Goal: Information Seeking & Learning: Learn about a topic

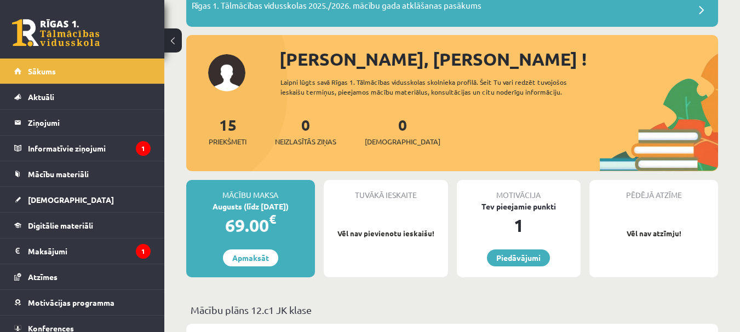
scroll to position [99, 0]
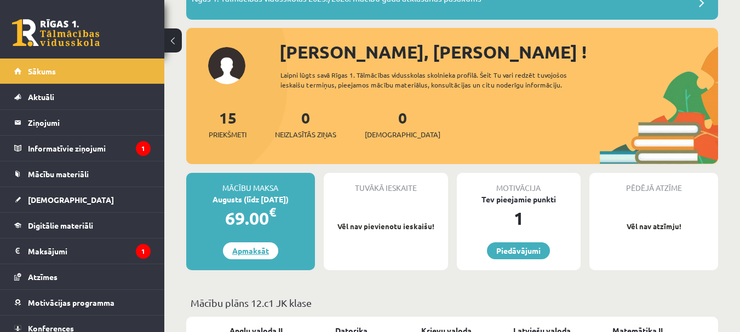
click at [243, 258] on link "Apmaksāt" at bounding box center [250, 251] width 55 height 17
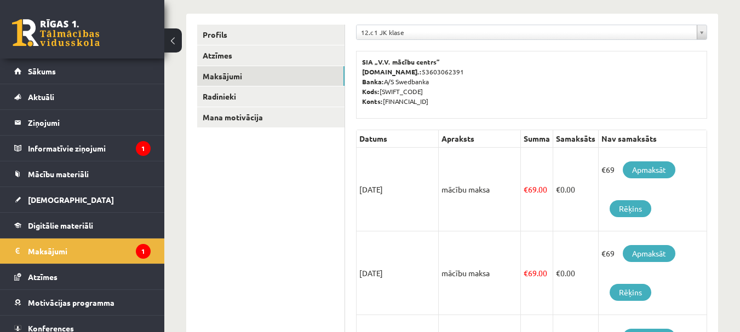
scroll to position [110, 0]
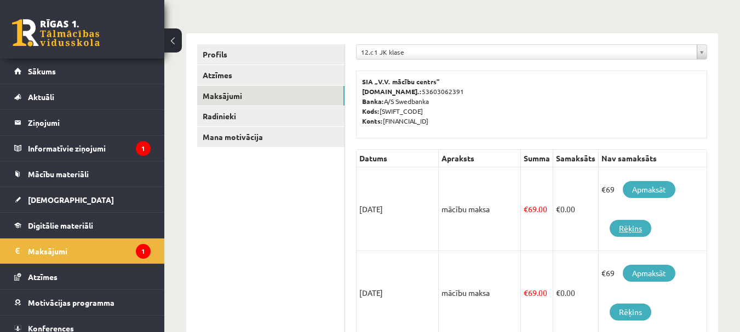
click at [626, 232] on link "Rēķins" at bounding box center [630, 228] width 42 height 17
click at [666, 188] on link "Apmaksāt" at bounding box center [649, 189] width 53 height 17
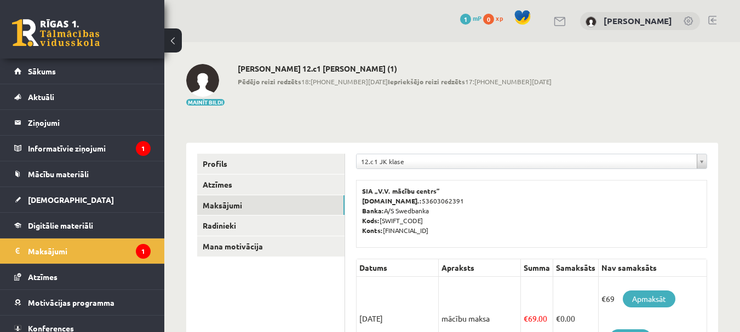
scroll to position [110, 0]
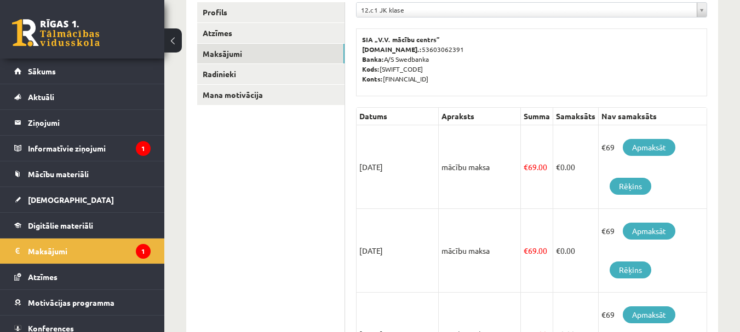
scroll to position [219, 0]
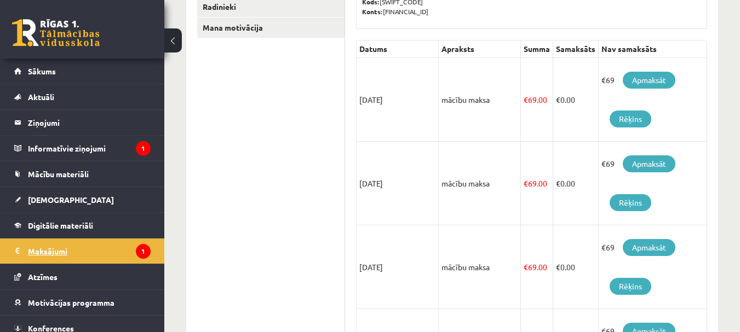
click at [70, 255] on legend "Maksājumi 1" at bounding box center [89, 251] width 123 height 25
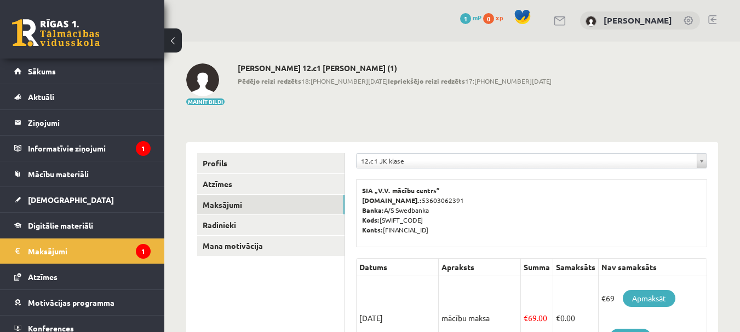
scroll to position [0, 0]
click at [460, 19] on span "1" at bounding box center [465, 19] width 11 height 11
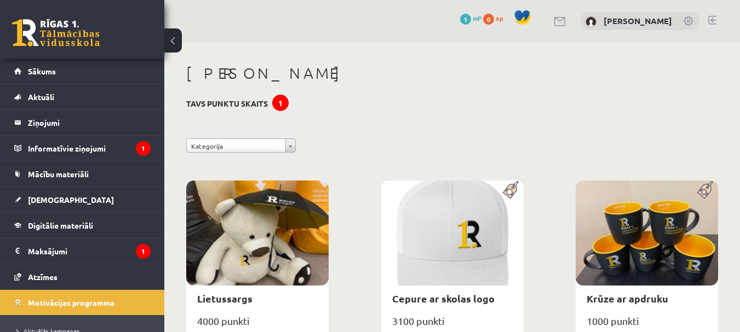
click at [288, 102] on div "1" at bounding box center [280, 103] width 16 height 16
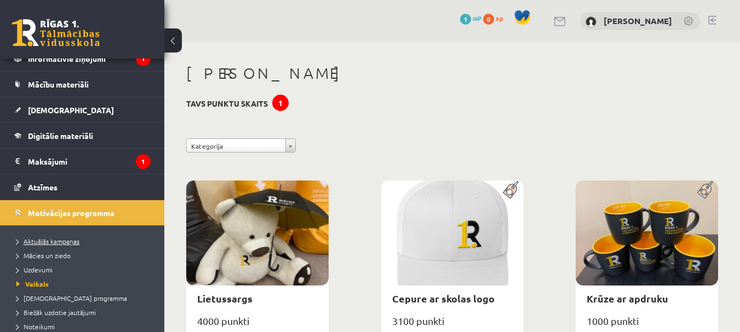
scroll to position [110, 0]
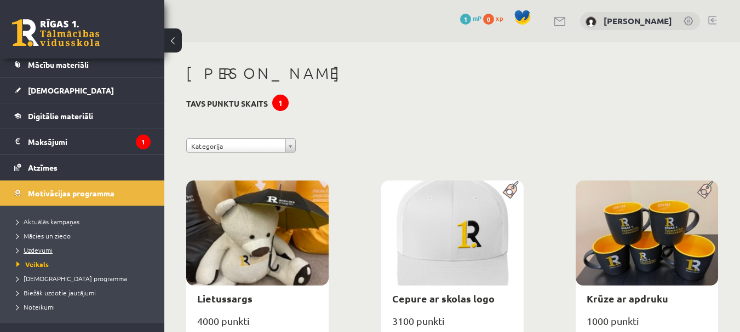
click at [42, 249] on span "Uzdevumi" at bounding box center [34, 250] width 36 height 9
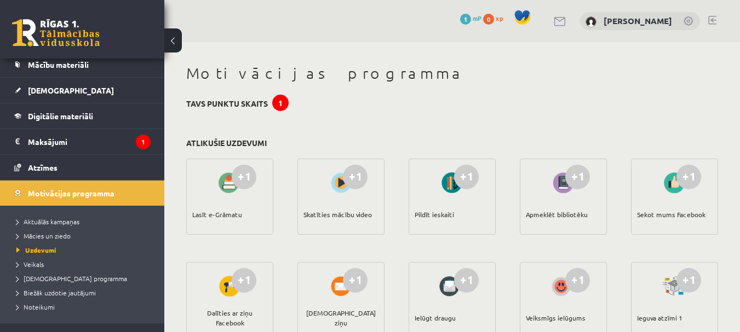
click at [229, 180] on div at bounding box center [229, 182] width 31 height 25
click at [242, 179] on div "+1" at bounding box center [244, 177] width 25 height 25
click at [347, 176] on div "+1" at bounding box center [355, 177] width 25 height 25
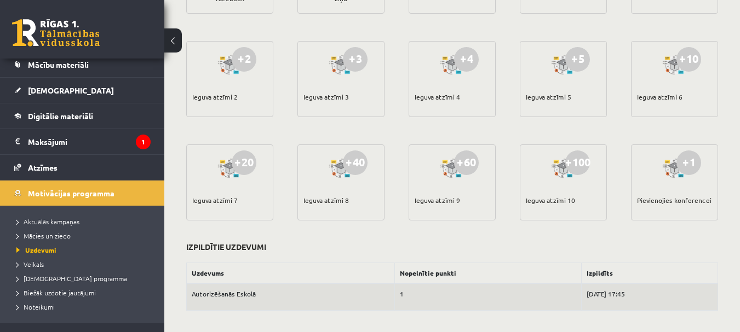
scroll to position [325, 0]
click at [395, 300] on td "1" at bounding box center [488, 296] width 187 height 27
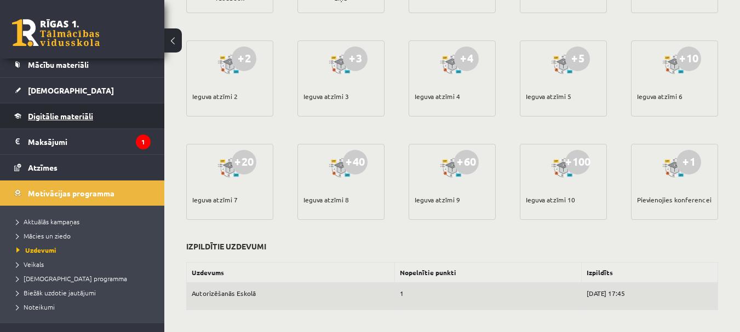
click at [65, 123] on link "Digitālie materiāli" at bounding box center [82, 115] width 136 height 25
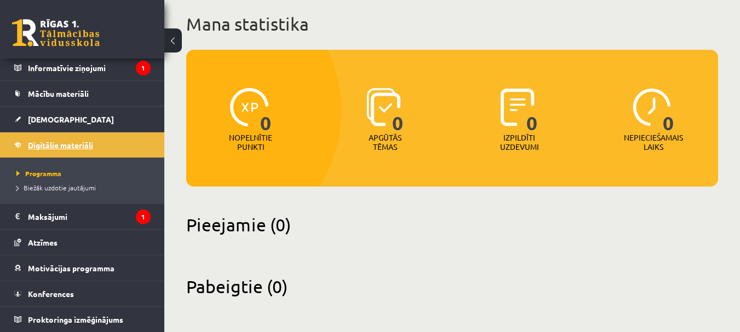
scroll to position [64, 0]
click at [56, 123] on span "[DEMOGRAPHIC_DATA]" at bounding box center [71, 119] width 86 height 10
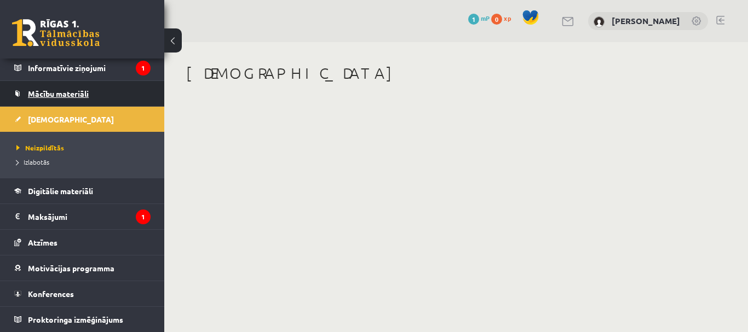
click at [72, 92] on span "Mācību materiāli" at bounding box center [58, 94] width 61 height 10
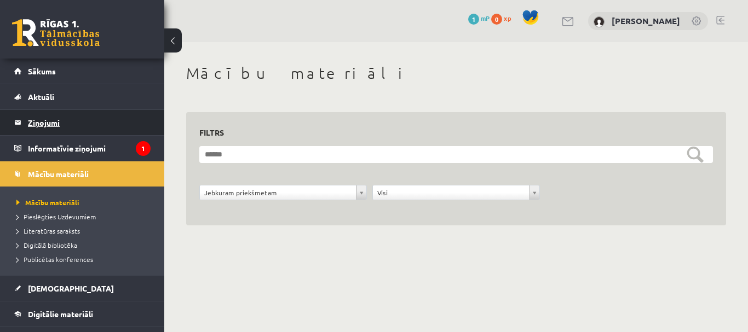
click at [61, 129] on legend "Ziņojumi 0" at bounding box center [89, 122] width 123 height 25
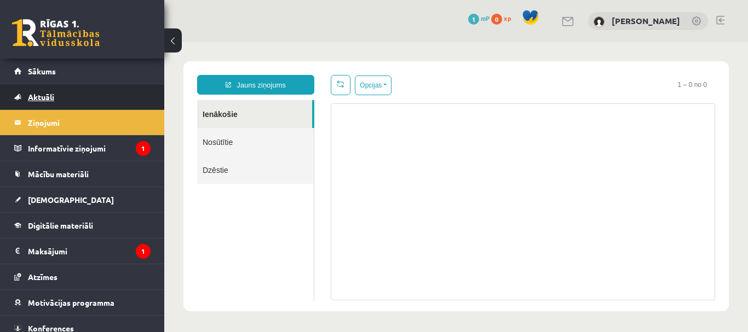
click at [44, 100] on span "Aktuāli" at bounding box center [41, 97] width 26 height 10
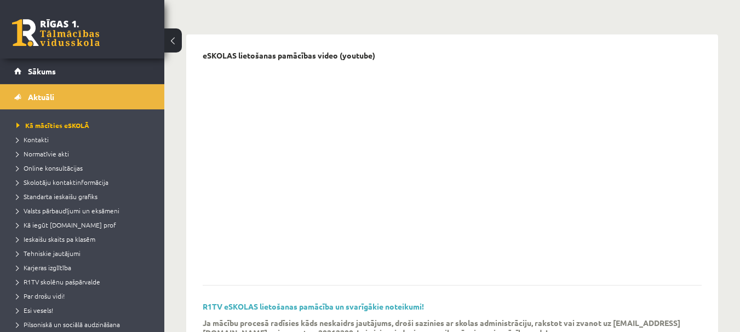
scroll to position [110, 0]
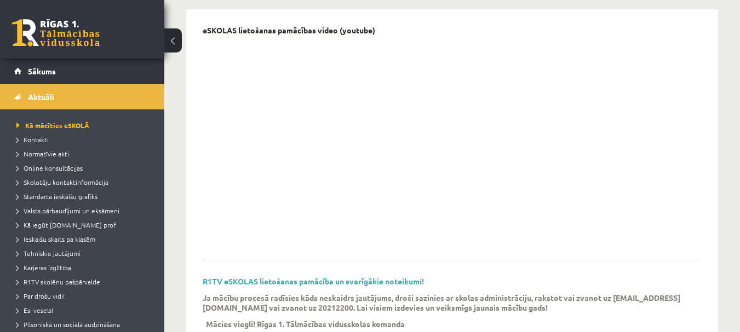
click at [586, 176] on div at bounding box center [444, 143] width 482 height 205
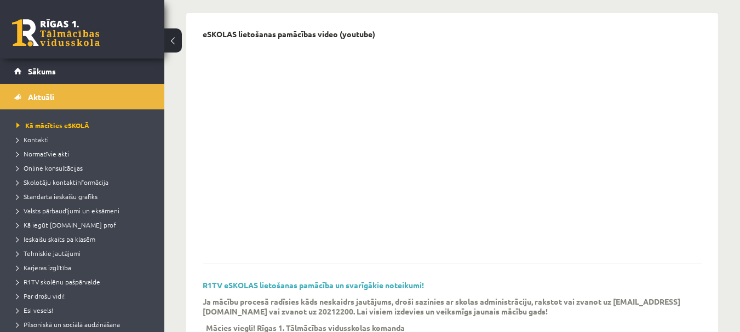
scroll to position [124, 0]
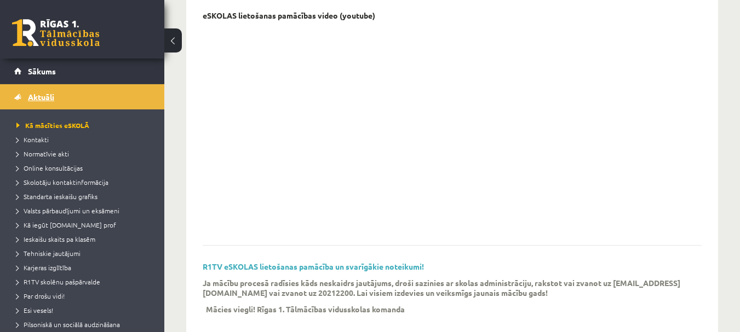
click at [38, 94] on span "Aktuāli" at bounding box center [41, 97] width 26 height 10
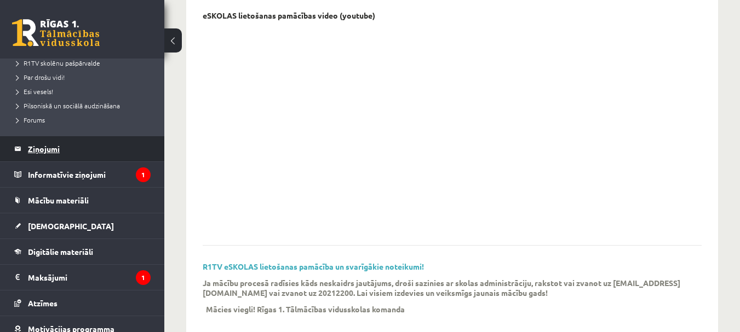
click at [44, 147] on legend "Ziņojumi 0" at bounding box center [89, 148] width 123 height 25
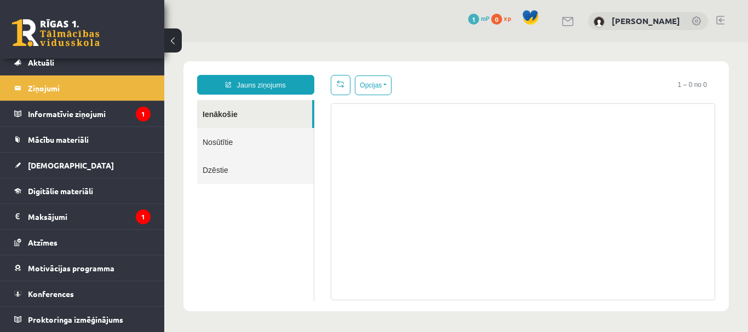
click at [234, 146] on link "Nosūtītie" at bounding box center [255, 142] width 117 height 28
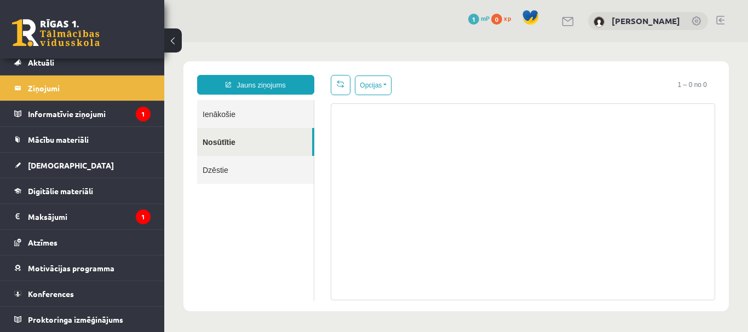
click at [214, 175] on link "Dzēstie" at bounding box center [255, 170] width 117 height 28
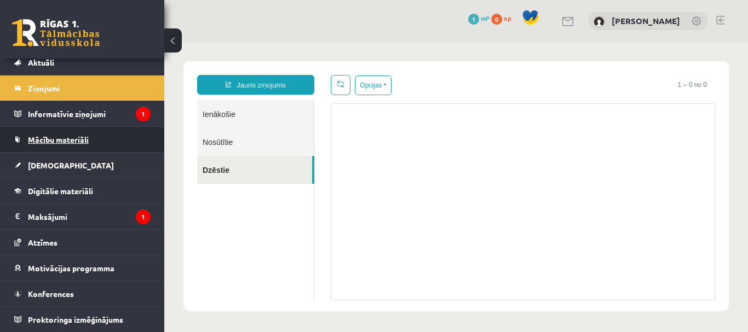
click at [75, 141] on span "Mācību materiāli" at bounding box center [58, 140] width 61 height 10
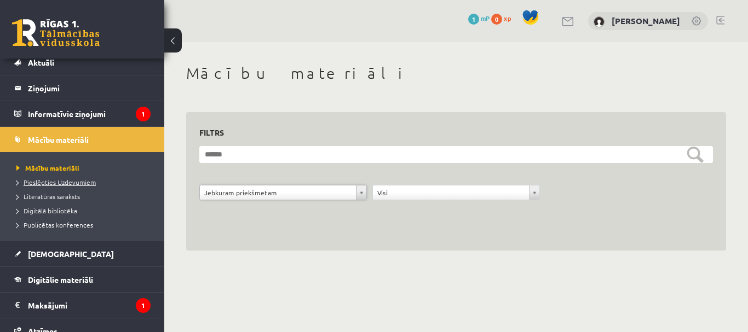
click at [83, 186] on link "Pieslēgties Uzdevumiem" at bounding box center [84, 182] width 137 height 10
click at [48, 198] on span "Literatūras saraksts" at bounding box center [48, 196] width 64 height 9
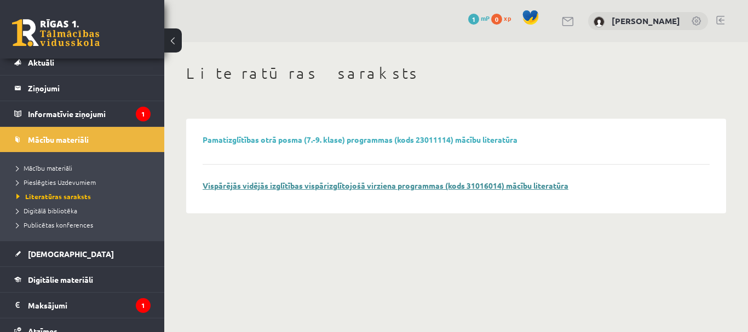
click at [318, 187] on link "Vispārējās vidējās izglītības vispārizglītojošā virziena programmas (kods 31016…" at bounding box center [386, 186] width 366 height 10
click at [59, 214] on span "Digitālā bibliotēka" at bounding box center [46, 210] width 61 height 9
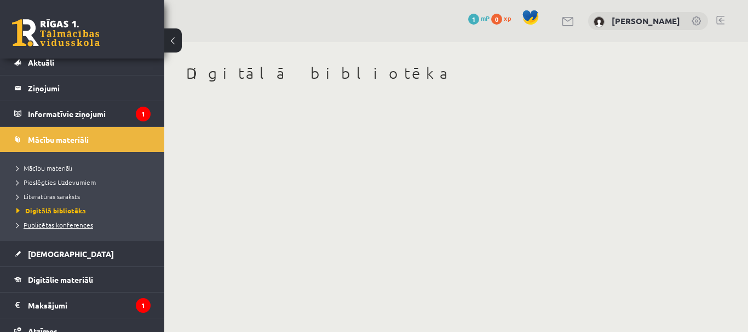
click at [73, 222] on span "Publicētas konferences" at bounding box center [54, 225] width 77 height 9
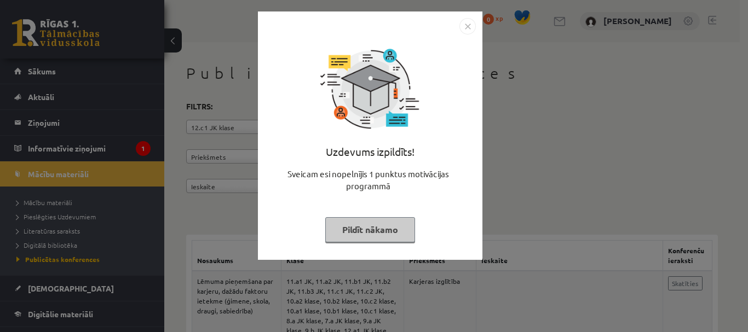
click at [387, 233] on button "Pildīt nākamo" at bounding box center [370, 229] width 90 height 25
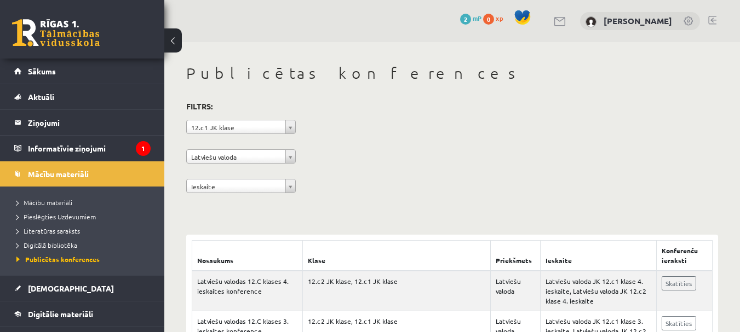
scroll to position [110, 0]
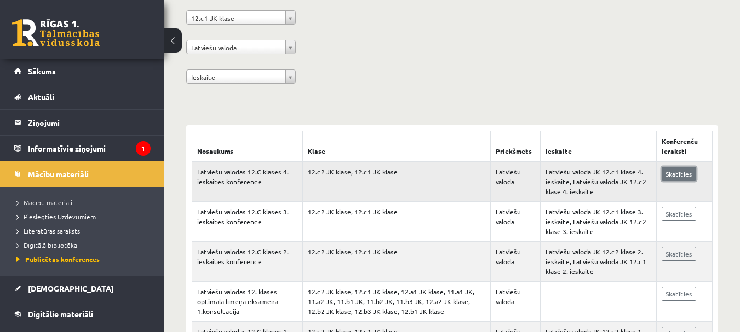
click at [668, 179] on link "Skatīties" at bounding box center [678, 174] width 34 height 14
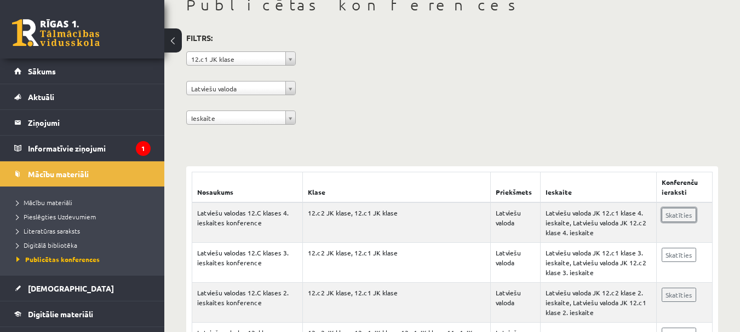
scroll to position [64, 0]
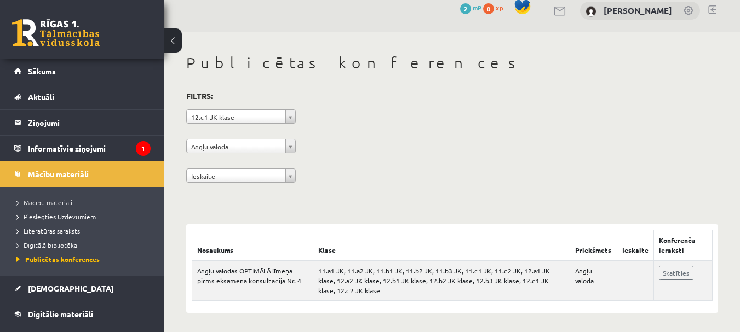
scroll to position [13, 0]
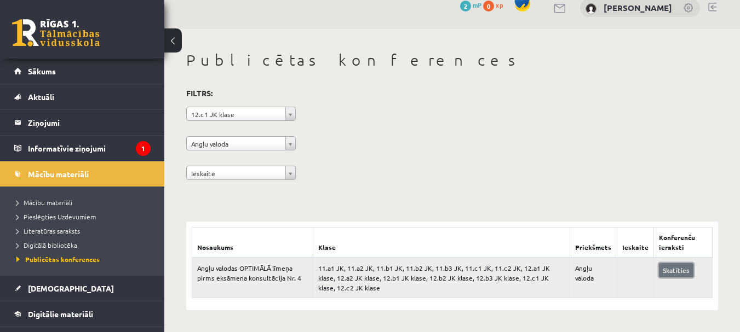
click at [676, 273] on link "Skatīties" at bounding box center [676, 270] width 34 height 14
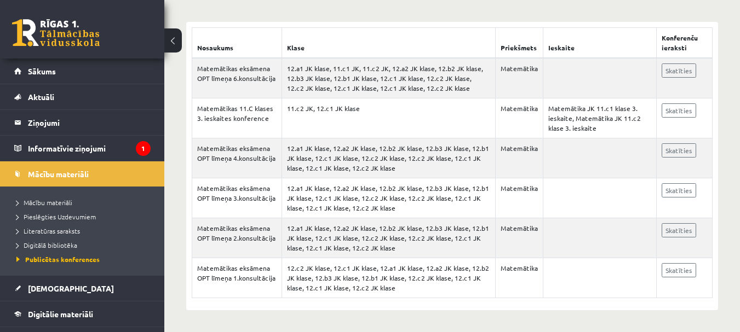
scroll to position [213, 0]
click at [672, 71] on link "Skatīties" at bounding box center [678, 71] width 34 height 14
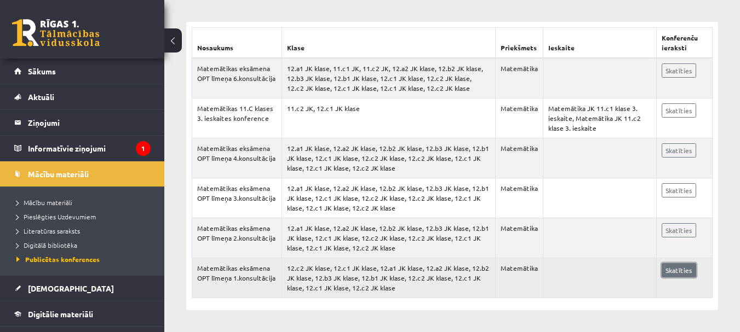
click at [680, 278] on link "Skatīties" at bounding box center [678, 270] width 34 height 14
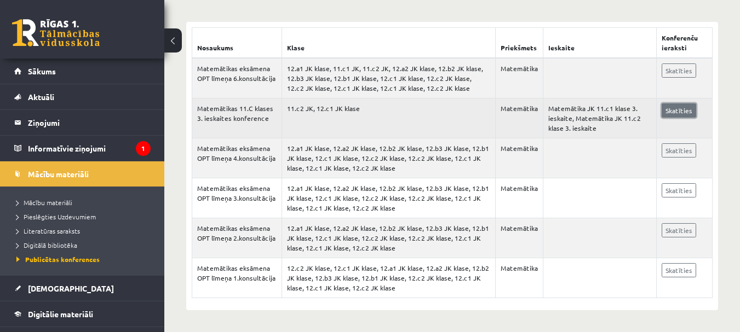
click at [683, 114] on link "Skatīties" at bounding box center [678, 110] width 34 height 14
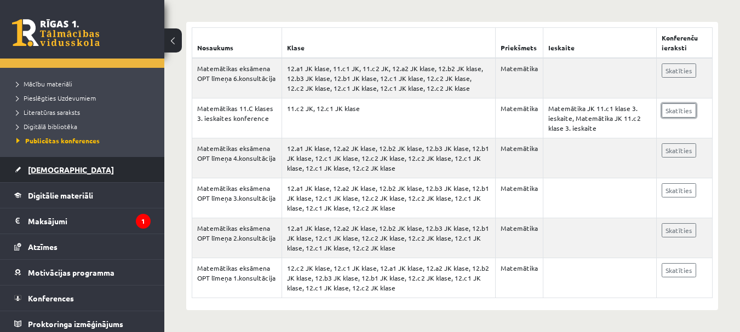
scroll to position [123, 0]
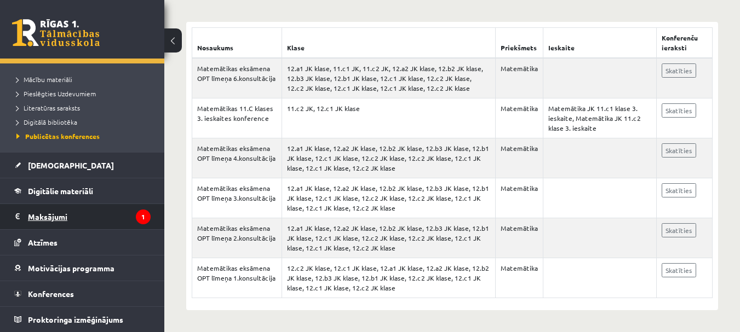
click at [76, 215] on legend "Maksājumi 1" at bounding box center [89, 216] width 123 height 25
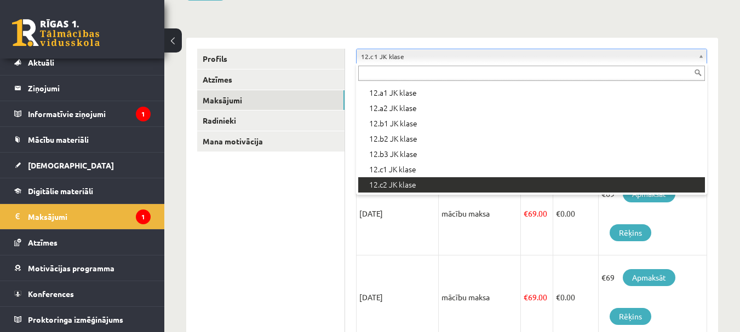
scroll to position [110, 0]
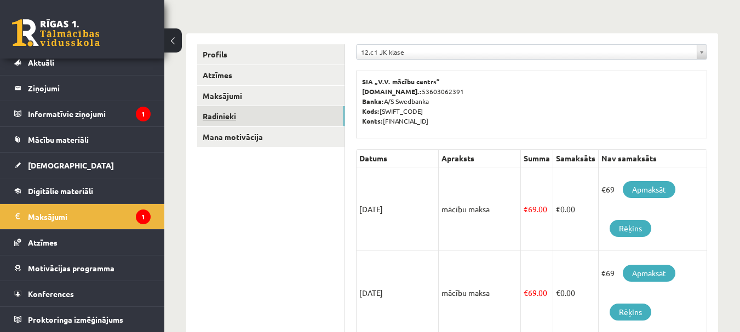
click at [222, 119] on link "Radinieki" at bounding box center [270, 116] width 147 height 20
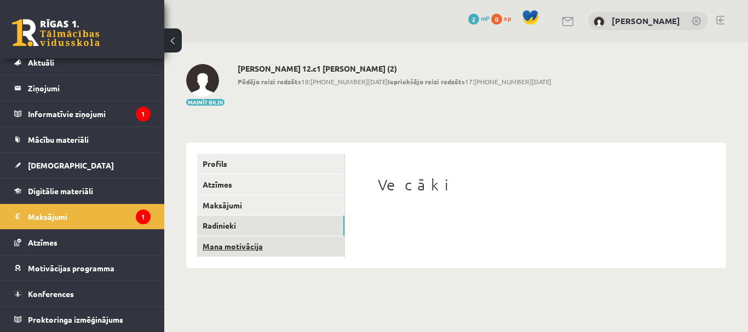
click at [241, 248] on link "Mana motivācija" at bounding box center [270, 247] width 147 height 20
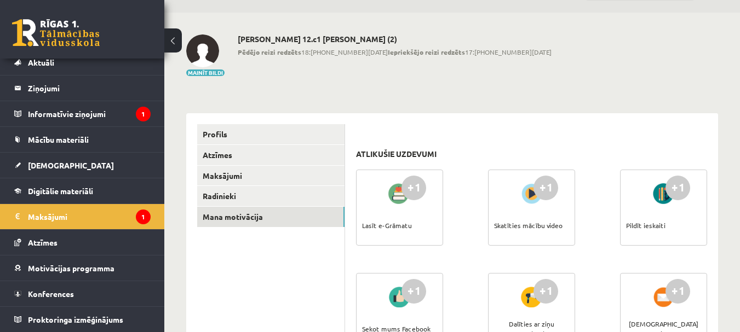
scroll to position [55, 0]
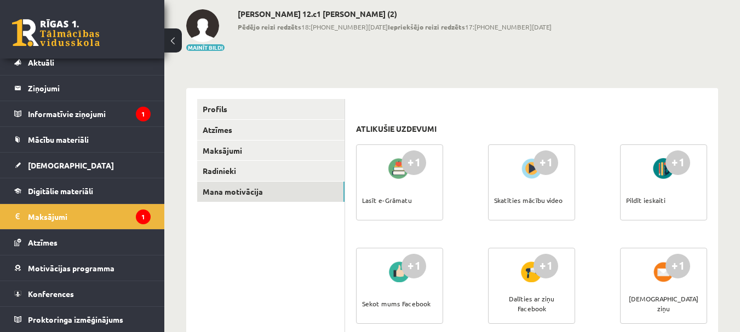
click at [390, 168] on div at bounding box center [399, 168] width 31 height 25
click at [417, 153] on div "+1" at bounding box center [413, 163] width 25 height 25
click at [385, 174] on div at bounding box center [399, 168] width 31 height 25
drag, startPoint x: 378, startPoint y: 181, endPoint x: 373, endPoint y: 196, distance: 15.4
click at [377, 185] on div "+1 Lasīt e-Grāmatu" at bounding box center [399, 183] width 87 height 76
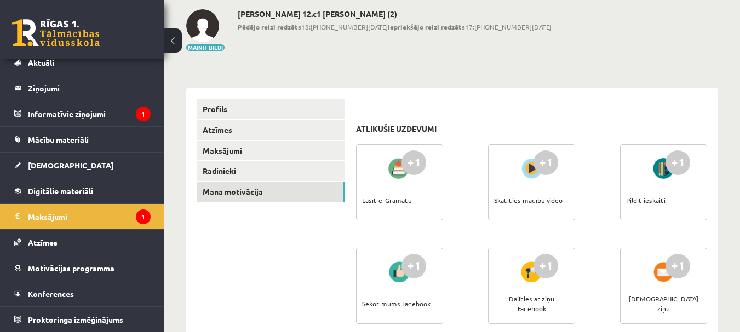
click at [373, 198] on div "Lasīt e-Grāmatu" at bounding box center [387, 200] width 50 height 38
click at [514, 177] on div "+1 Skatīties mācību video" at bounding box center [531, 183] width 87 height 76
click at [535, 174] on div at bounding box center [531, 168] width 31 height 25
click at [217, 135] on link "Atzīmes" at bounding box center [270, 130] width 147 height 20
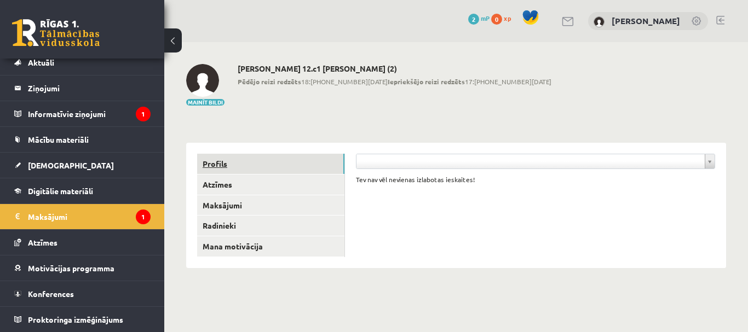
click at [220, 168] on link "Profils" at bounding box center [270, 164] width 147 height 20
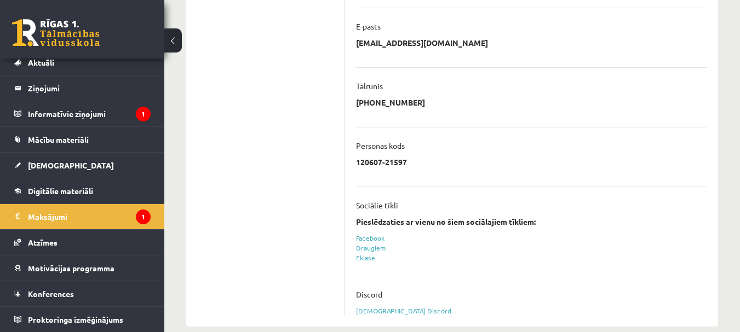
scroll to position [328, 0]
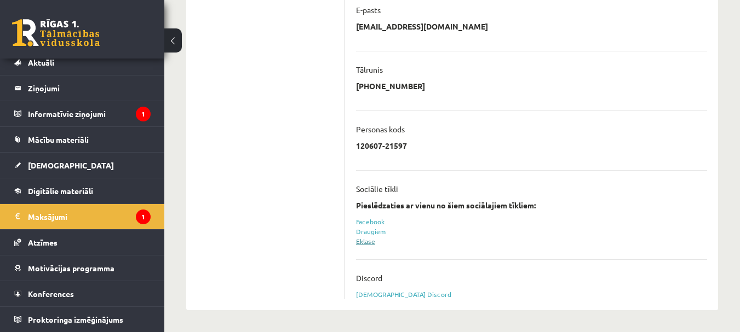
click at [367, 244] on link "Eklase" at bounding box center [365, 241] width 19 height 9
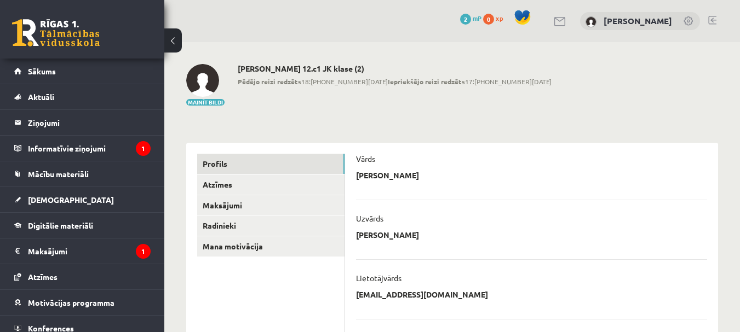
scroll to position [328, 0]
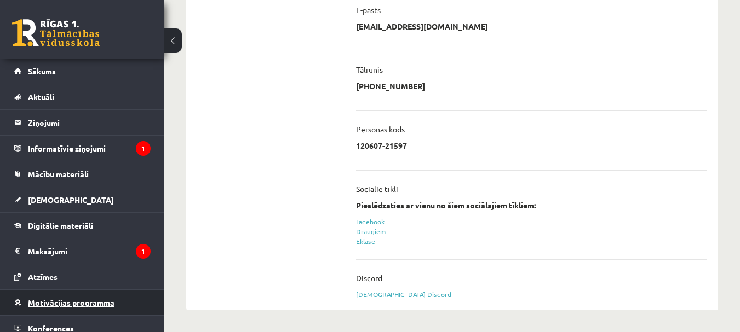
click at [124, 303] on link "Motivācijas programma" at bounding box center [82, 302] width 136 height 25
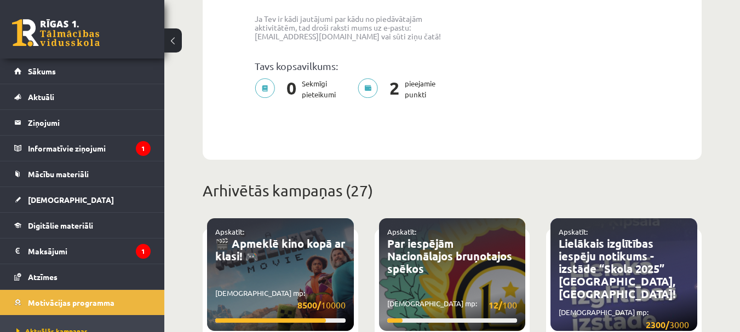
click at [401, 93] on span "2" at bounding box center [394, 89] width 21 height 22
click at [365, 84] on p "2 pieejamie punkti" at bounding box center [400, 89] width 84 height 22
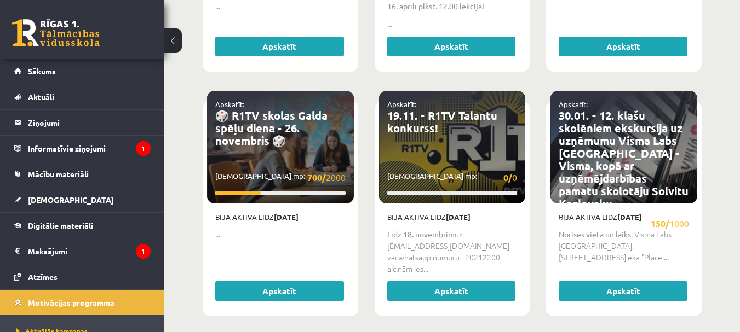
scroll to position [711, 0]
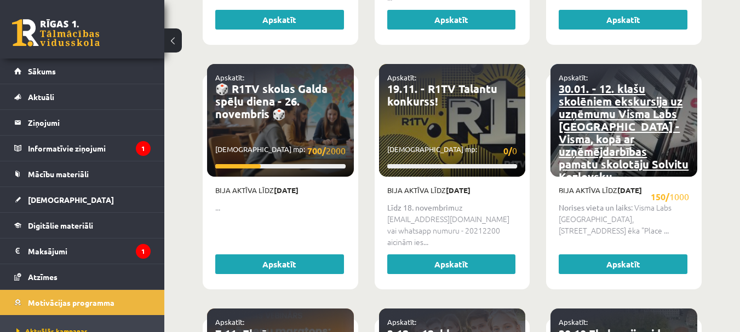
click at [612, 138] on link "30.01. - 12. klašu skolēniem ekskursija uz uzņēmumu Visma Labs [GEOGRAPHIC_DATA…" at bounding box center [624, 133] width 130 height 102
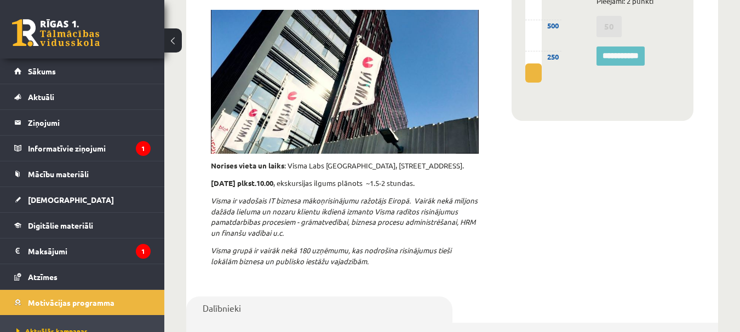
scroll to position [164, 0]
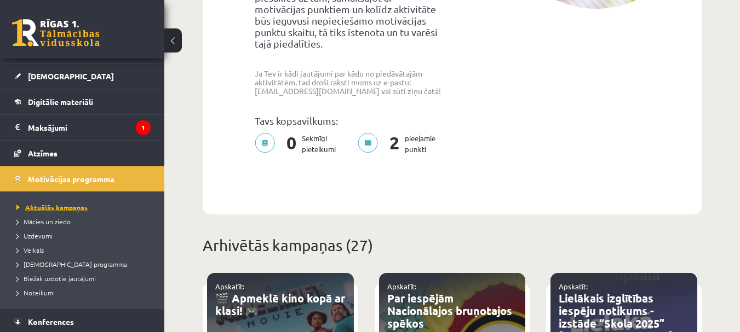
scroll to position [152, 0]
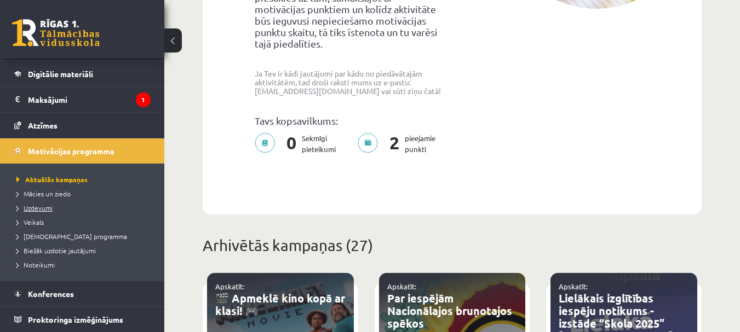
click at [49, 208] on span "Uzdevumi" at bounding box center [34, 208] width 36 height 9
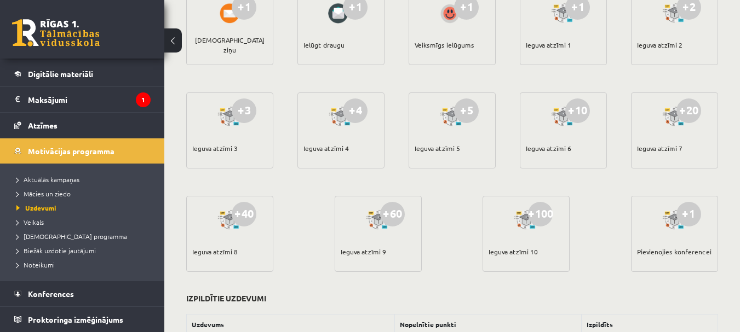
click at [242, 126] on div at bounding box center [229, 116] width 31 height 25
click at [221, 228] on div at bounding box center [229, 220] width 31 height 25
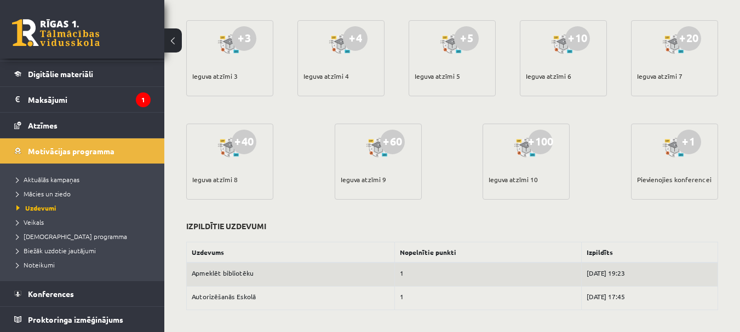
scroll to position [152, 0]
click at [27, 225] on span "Veikals" at bounding box center [29, 222] width 27 height 9
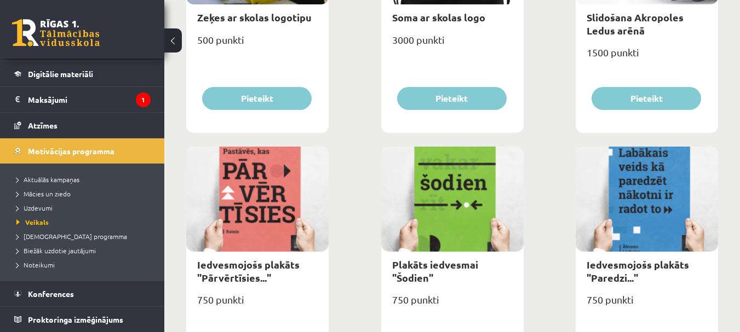
scroll to position [1276, 0]
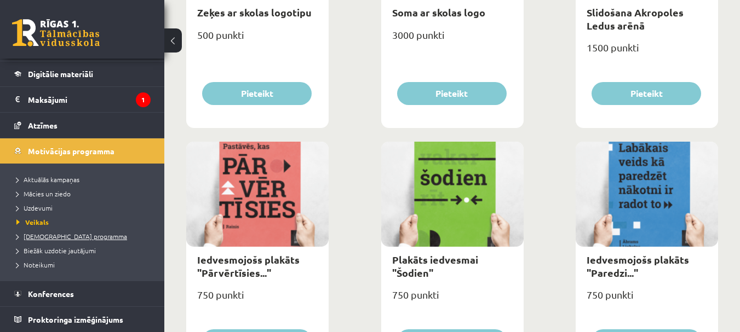
click at [37, 239] on span "[DEMOGRAPHIC_DATA] programma" at bounding box center [71, 236] width 111 height 9
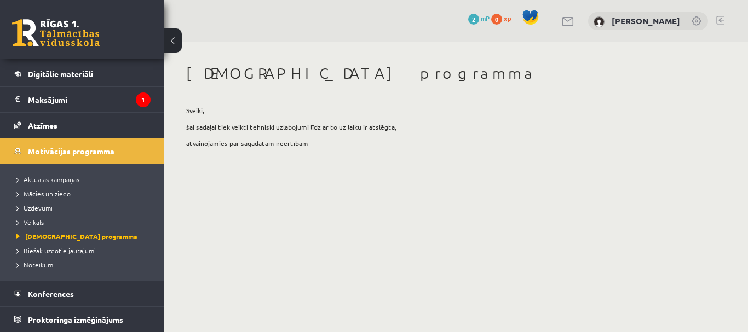
click at [87, 250] on span "Biežāk uzdotie jautājumi" at bounding box center [55, 250] width 79 height 9
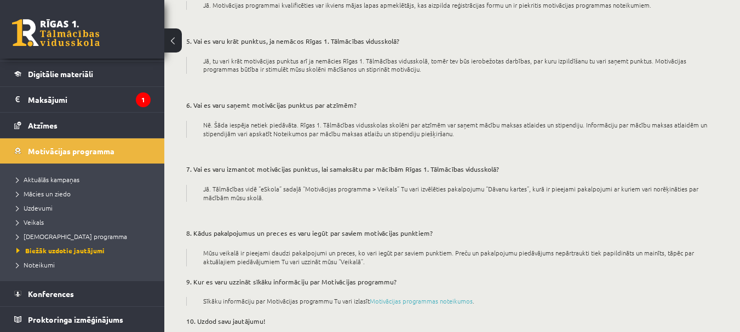
scroll to position [330, 0]
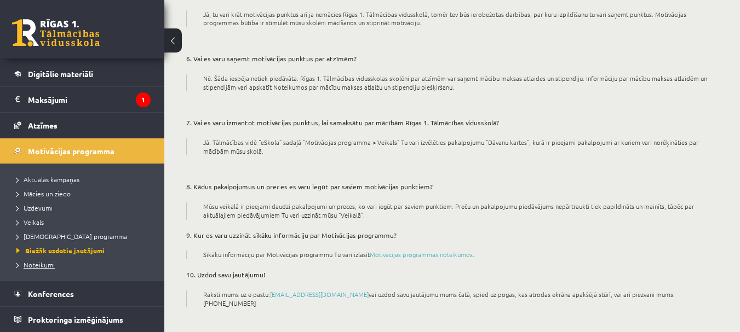
click at [45, 269] on link "Noteikumi" at bounding box center [84, 265] width 137 height 10
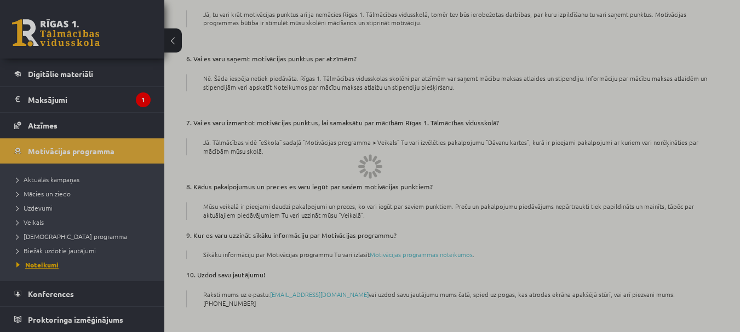
scroll to position [87, 0]
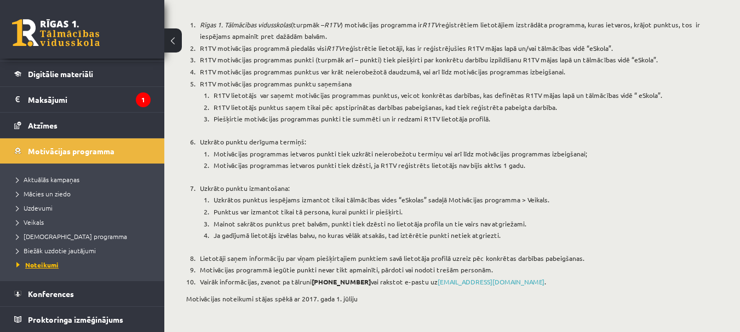
click at [51, 269] on link "Noteikumi" at bounding box center [84, 265] width 137 height 10
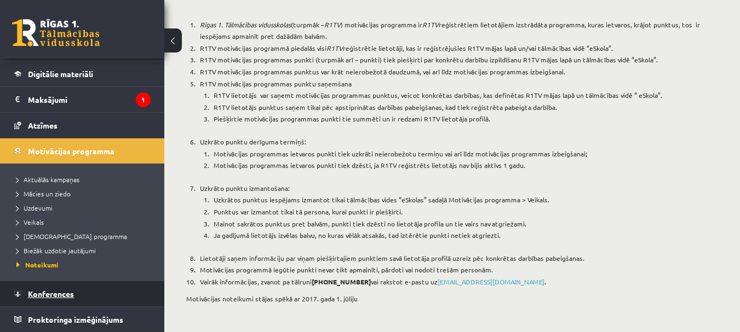
click at [57, 290] on span "Konferences" at bounding box center [51, 294] width 46 height 10
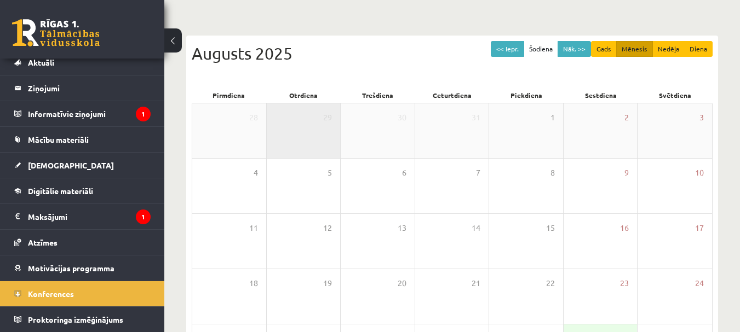
click at [289, 139] on div "29" at bounding box center [304, 130] width 74 height 55
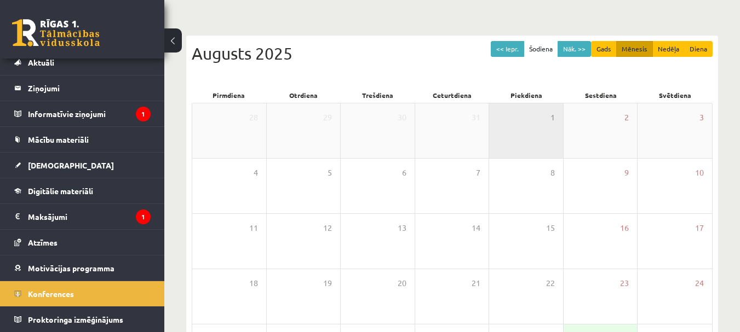
click at [530, 140] on div "1" at bounding box center [526, 130] width 74 height 55
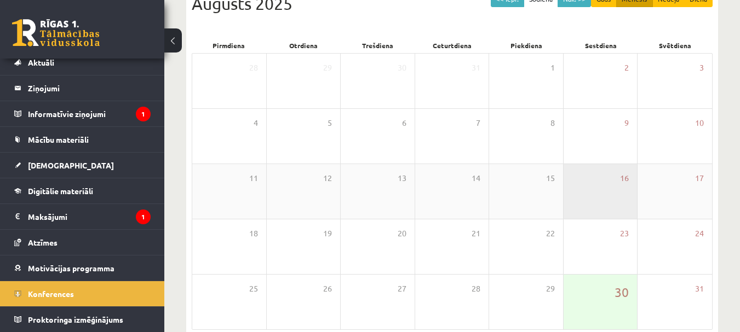
scroll to position [191, 0]
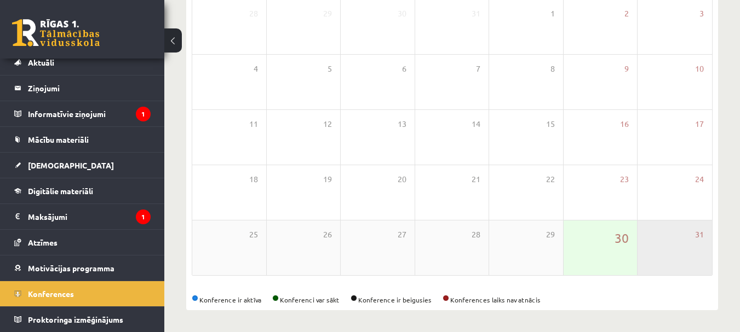
click at [649, 266] on div "31" at bounding box center [674, 248] width 74 height 55
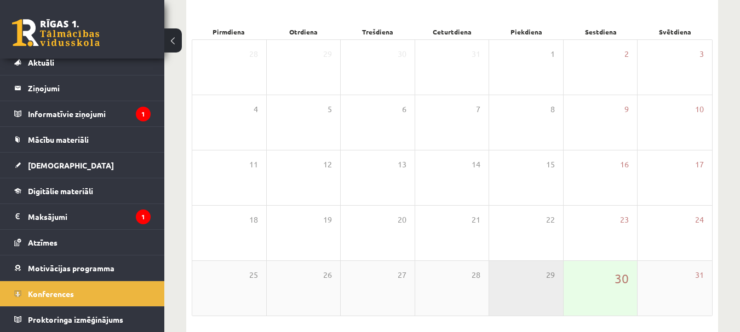
scroll to position [0, 0]
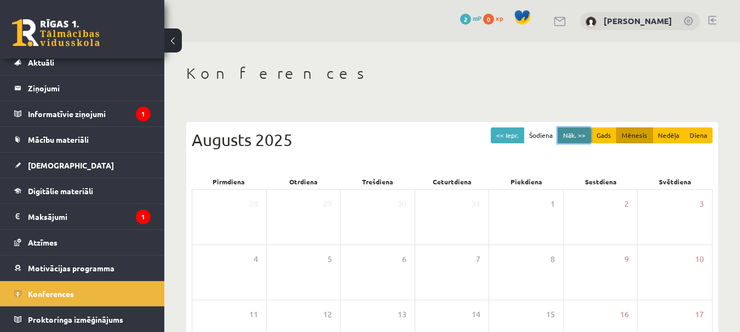
click at [577, 134] on button "Nāk. >>" at bounding box center [573, 136] width 33 height 16
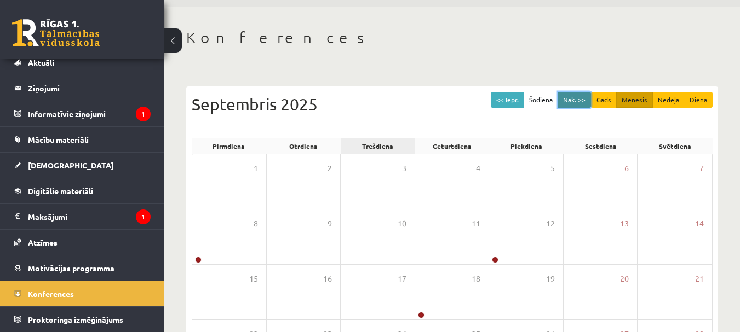
scroll to position [55, 0]
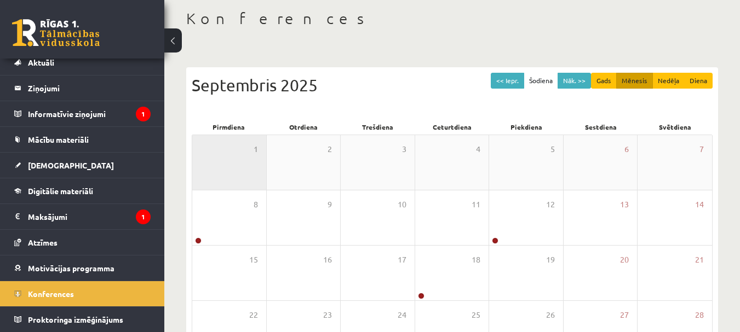
click at [219, 156] on div "1" at bounding box center [229, 162] width 74 height 55
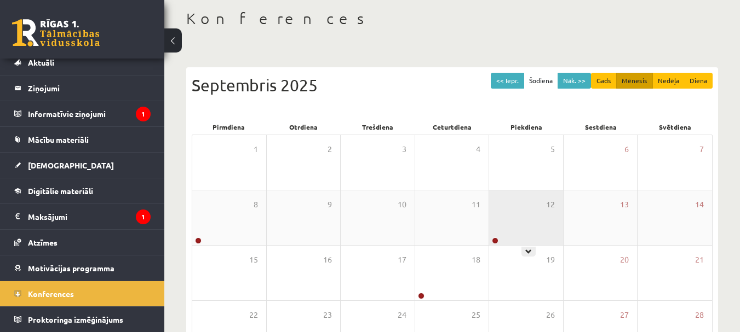
click at [499, 220] on div "12" at bounding box center [526, 218] width 74 height 55
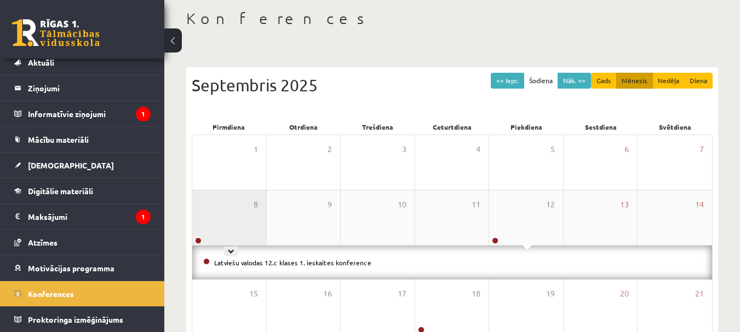
click at [231, 221] on div "8" at bounding box center [229, 218] width 74 height 55
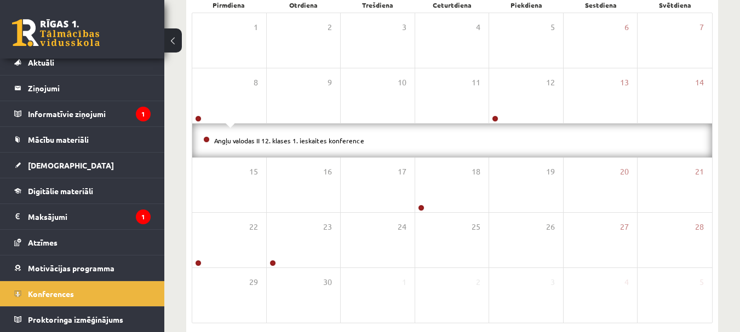
scroll to position [219, 0]
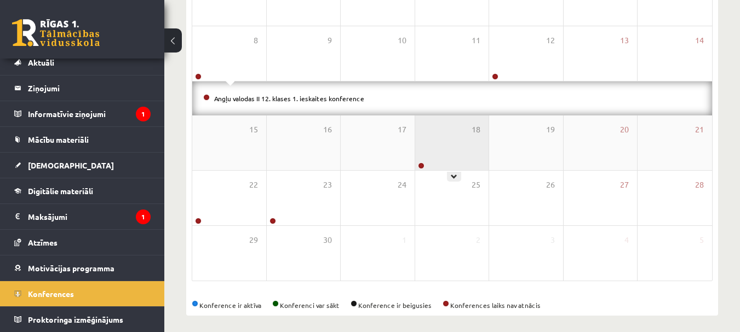
click at [435, 156] on div "18" at bounding box center [452, 143] width 74 height 55
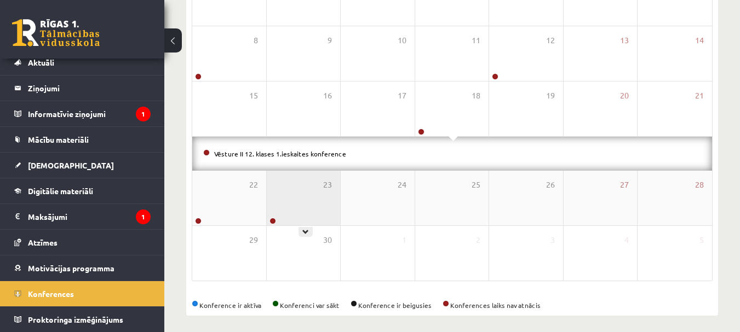
click at [306, 209] on div "23" at bounding box center [304, 198] width 74 height 55
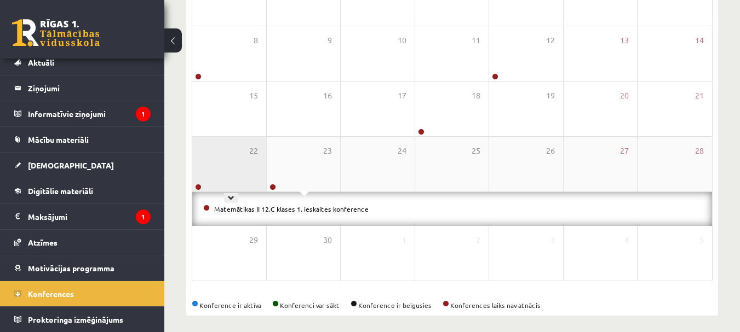
click at [234, 166] on div "22" at bounding box center [229, 164] width 74 height 55
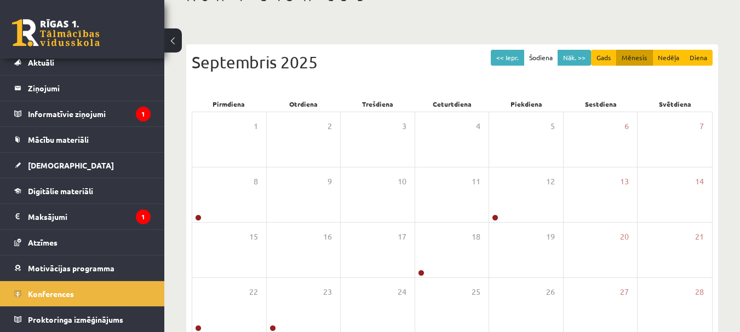
scroll to position [61, 0]
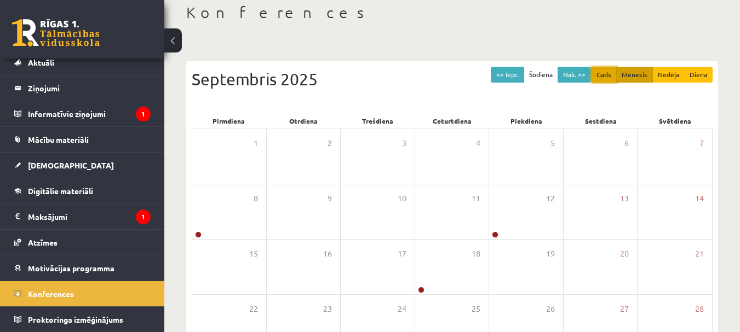
click at [613, 76] on button "Gads" at bounding box center [604, 75] width 26 height 16
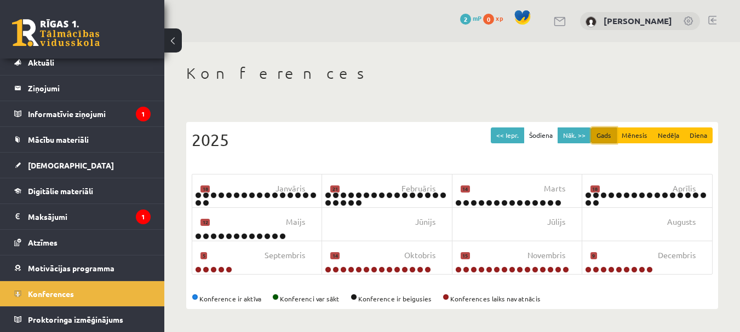
scroll to position [0, 0]
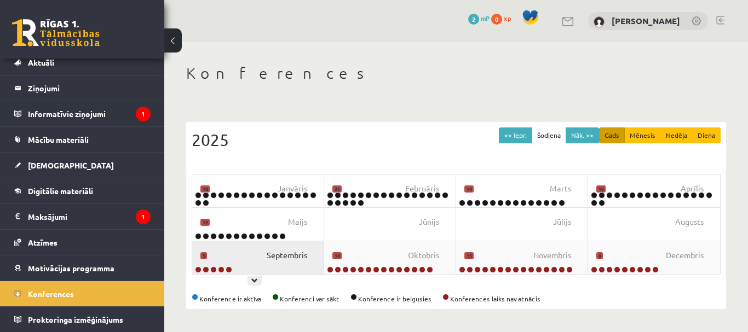
click at [276, 259] on span "Septembris" at bounding box center [287, 256] width 41 height 12
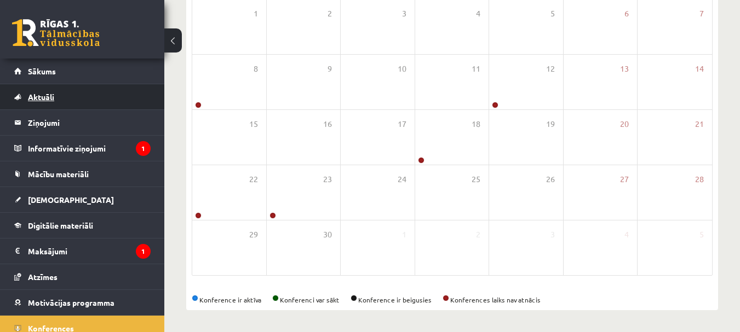
click at [60, 96] on link "Aktuāli" at bounding box center [82, 96] width 136 height 25
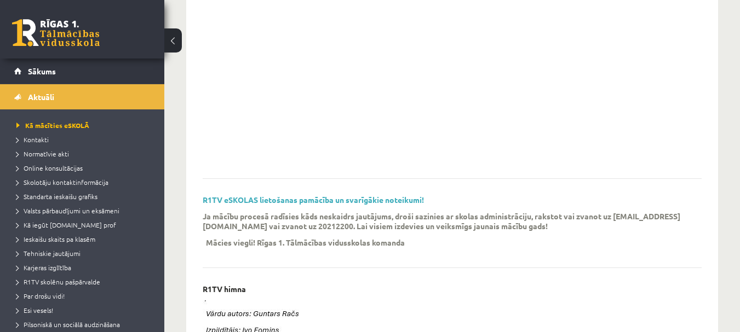
click at [641, 170] on div "eSKOLAS lietošanas pamācības video (youtube)" at bounding box center [452, 61] width 499 height 235
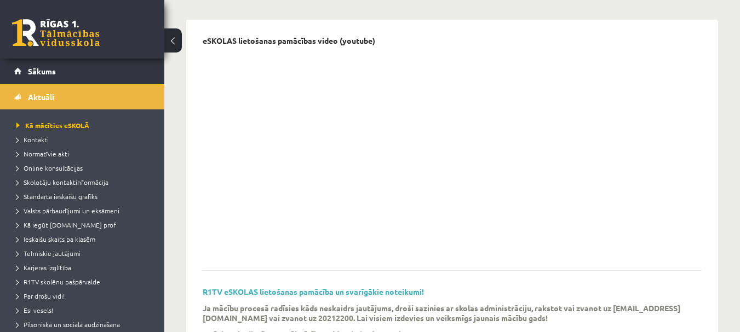
scroll to position [82, 0]
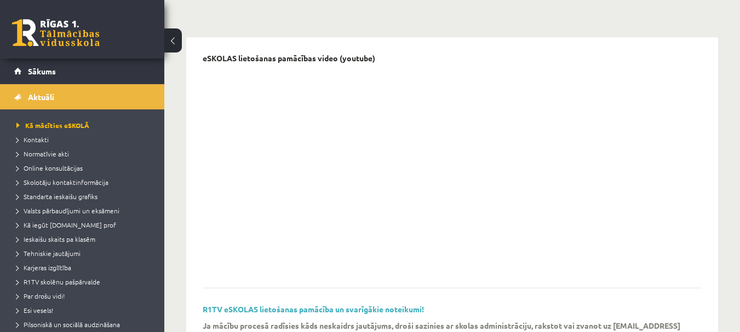
drag, startPoint x: 416, startPoint y: 333, endPoint x: 415, endPoint y: 349, distance: 15.9
drag, startPoint x: 685, startPoint y: 174, endPoint x: 657, endPoint y: 175, distance: 28.5
click at [684, 173] on div "eSKOLAS lietošanas pamācības video (youtube)" at bounding box center [452, 171] width 499 height 235
click at [23, 105] on link "Aktuāli" at bounding box center [82, 96] width 136 height 25
click at [44, 74] on span "Sākums" at bounding box center [42, 71] width 28 height 10
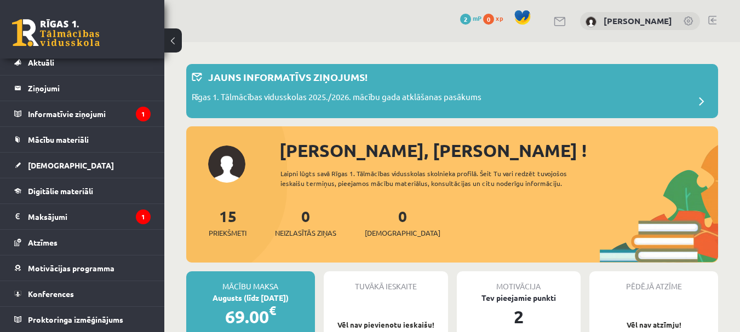
scroll to position [34, 0]
click at [108, 322] on span "Proktoringa izmēģinājums" at bounding box center [75, 320] width 95 height 10
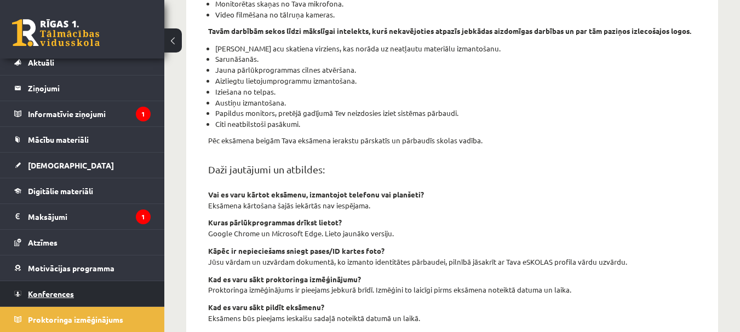
scroll to position [329, 0]
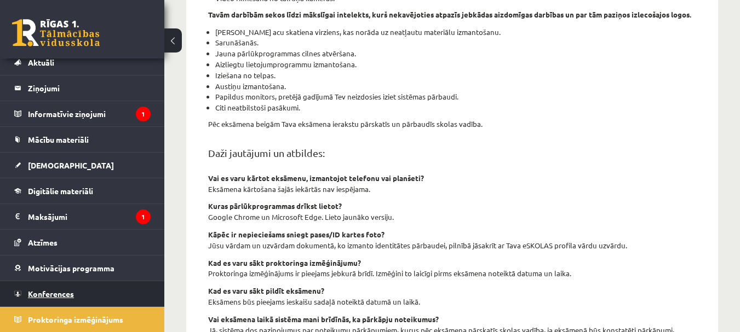
click at [81, 295] on link "Konferences" at bounding box center [82, 293] width 136 height 25
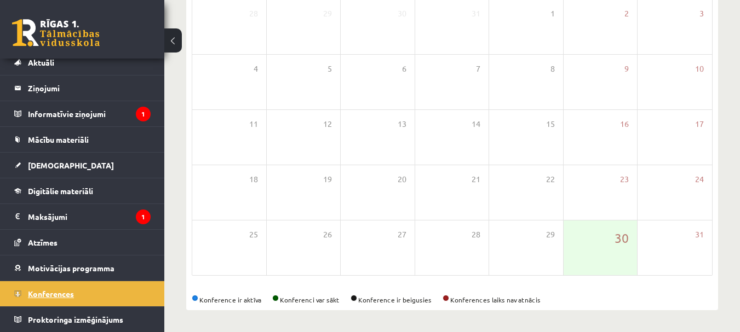
scroll to position [191, 0]
click at [77, 269] on span "Motivācijas programma" at bounding box center [71, 268] width 87 height 10
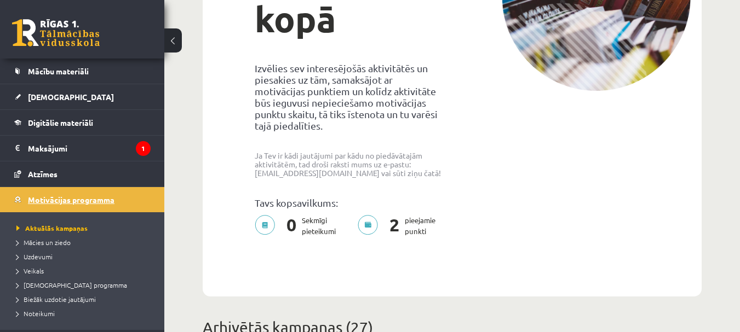
scroll to position [152, 0]
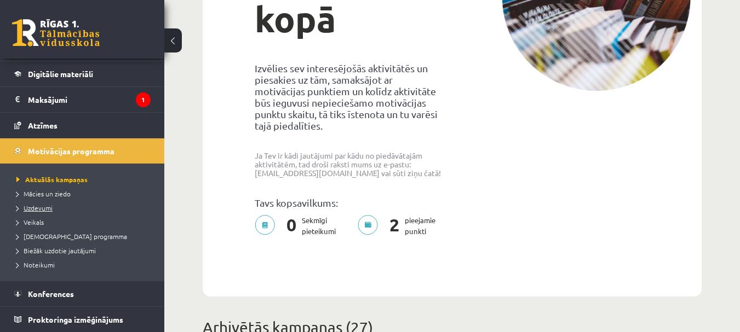
click at [42, 205] on span "Uzdevumi" at bounding box center [34, 208] width 36 height 9
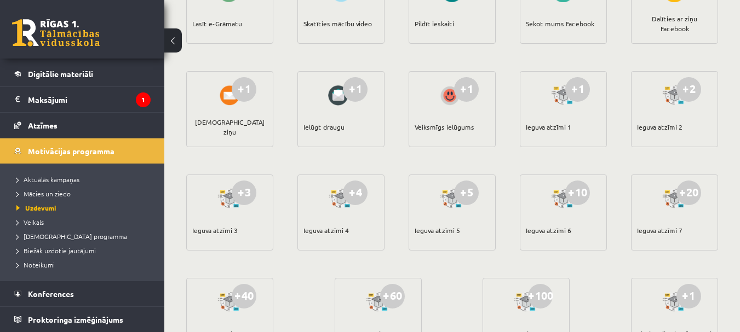
click at [234, 99] on div at bounding box center [229, 95] width 31 height 25
click at [43, 266] on span "Noteikumi" at bounding box center [35, 265] width 38 height 9
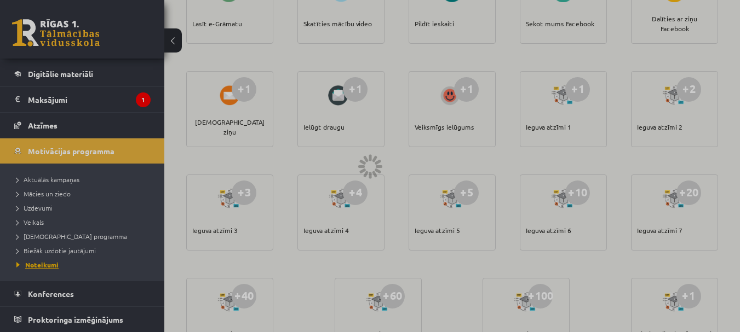
scroll to position [87, 0]
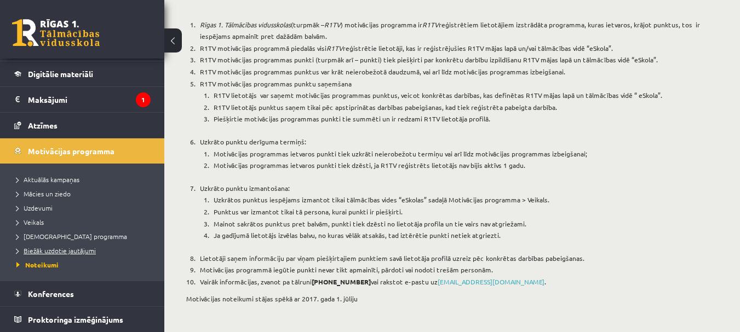
click at [41, 249] on span "Biežāk uzdotie jautājumi" at bounding box center [55, 250] width 79 height 9
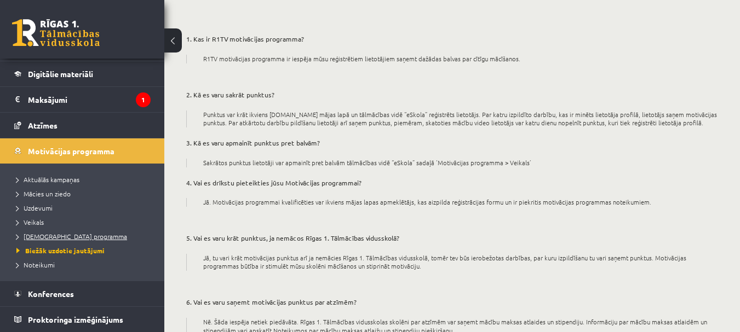
click at [37, 238] on span "[DEMOGRAPHIC_DATA] programma" at bounding box center [71, 236] width 111 height 9
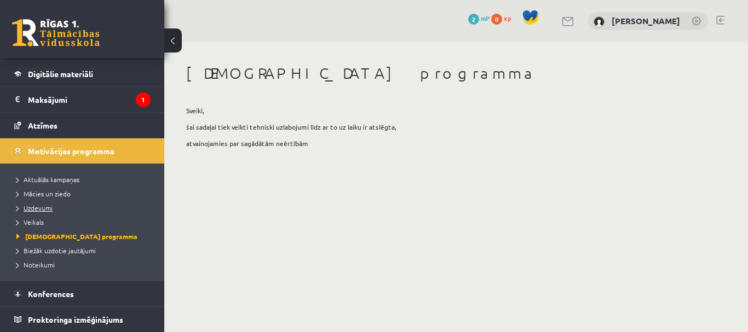
click at [39, 204] on link "Uzdevumi" at bounding box center [84, 208] width 137 height 10
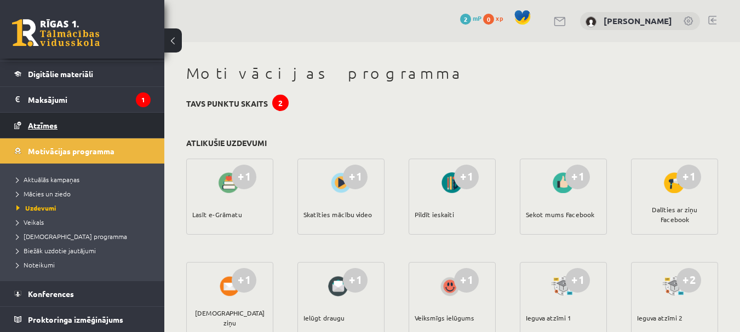
click at [48, 124] on span "Atzīmes" at bounding box center [43, 125] width 30 height 10
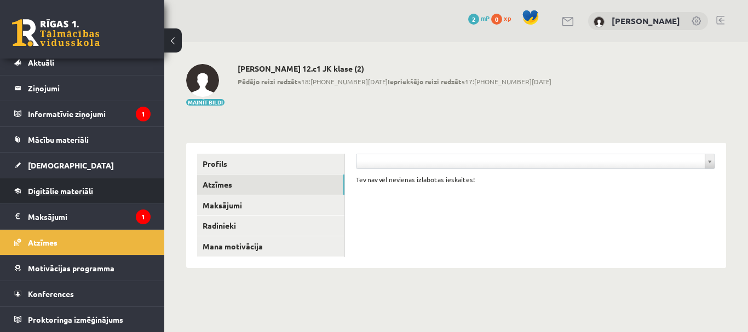
click at [47, 195] on span "Digitālie materiāli" at bounding box center [60, 191] width 65 height 10
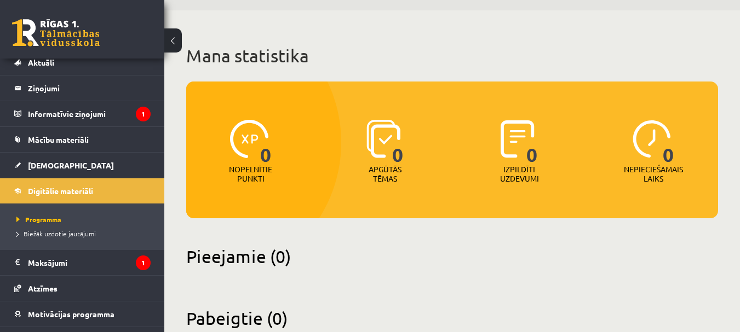
scroll to position [64, 0]
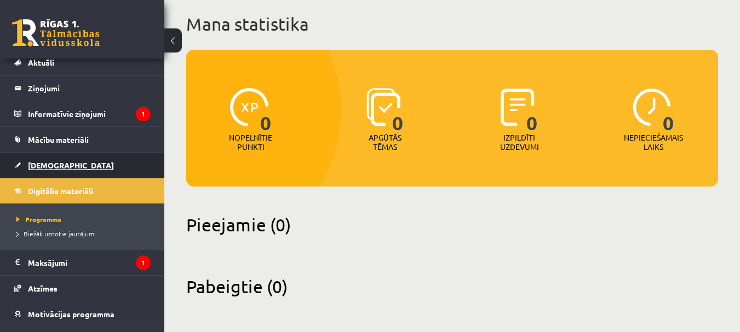
click at [43, 166] on span "[DEMOGRAPHIC_DATA]" at bounding box center [71, 165] width 86 height 10
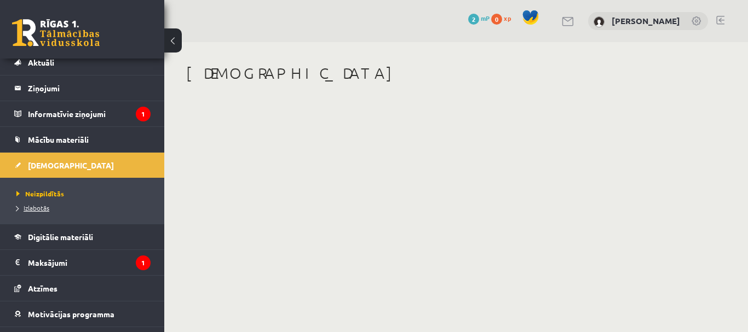
click at [39, 211] on span "Izlabotās" at bounding box center [32, 208] width 33 height 9
click at [42, 192] on span "Neizpildītās" at bounding box center [37, 193] width 42 height 9
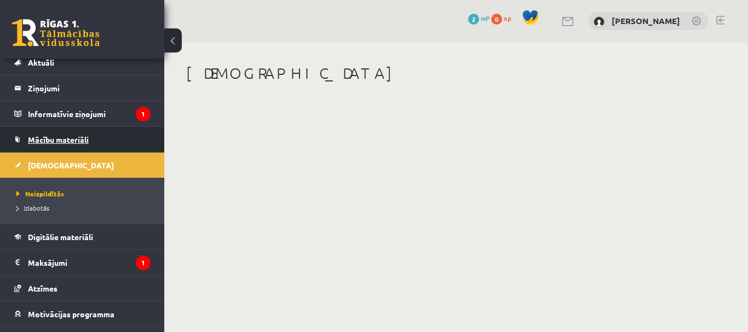
click at [44, 147] on link "Mācību materiāli" at bounding box center [82, 139] width 136 height 25
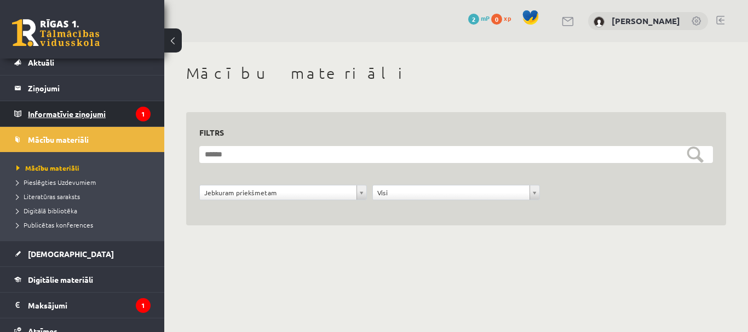
click at [55, 117] on legend "Informatīvie ziņojumi 1" at bounding box center [89, 113] width 123 height 25
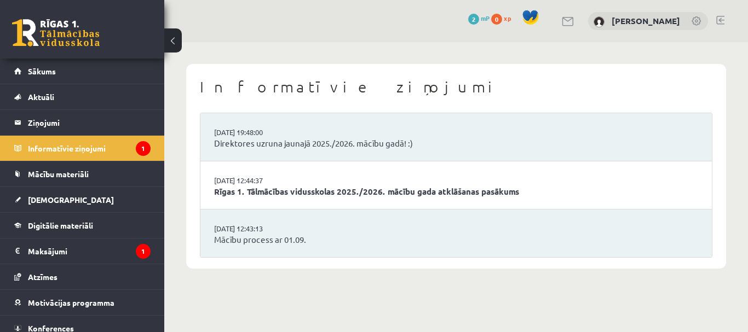
click at [696, 24] on link at bounding box center [697, 21] width 11 height 11
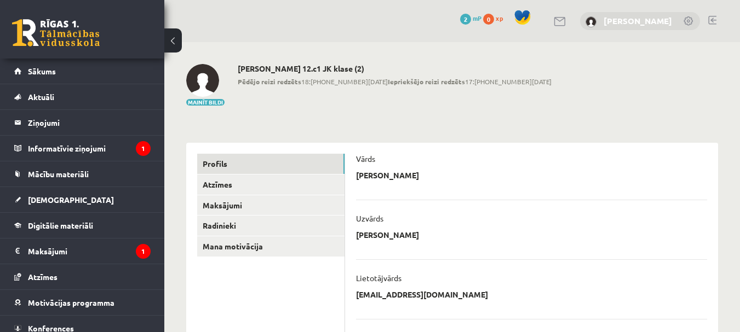
click at [670, 22] on link "[PERSON_NAME]" at bounding box center [637, 20] width 68 height 11
click at [647, 21] on link "[PERSON_NAME]" at bounding box center [637, 20] width 68 height 11
click at [687, 21] on link at bounding box center [688, 21] width 11 height 11
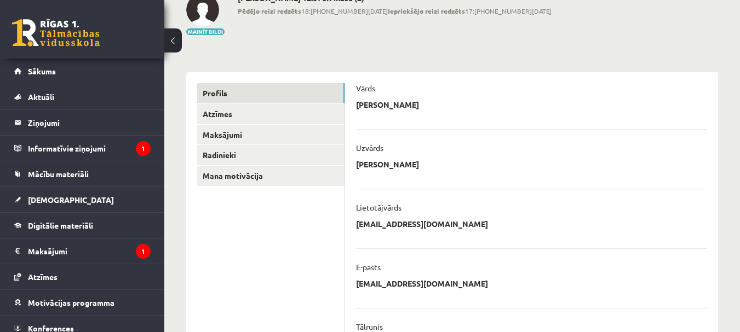
scroll to position [54, 0]
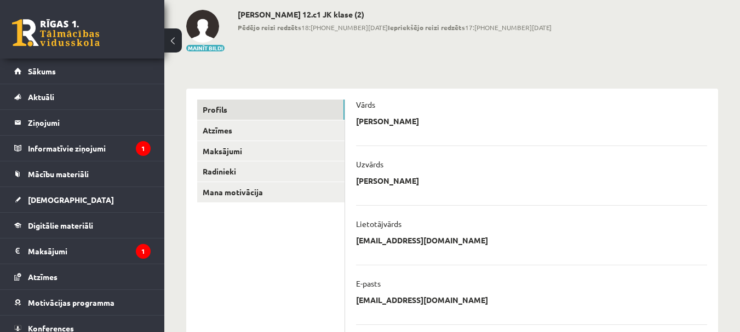
click at [179, 43] on button at bounding box center [173, 40] width 18 height 24
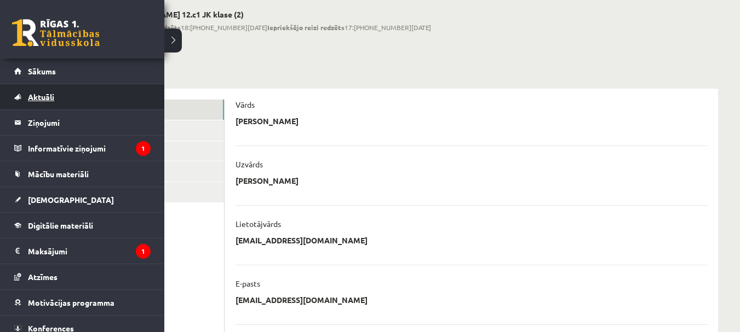
click at [66, 102] on link "Aktuāli" at bounding box center [82, 96] width 136 height 25
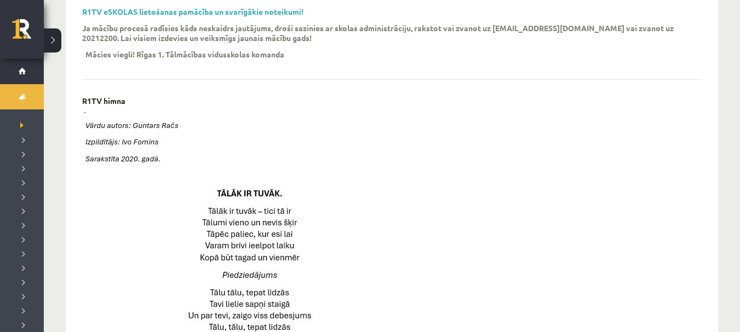
scroll to position [383, 0]
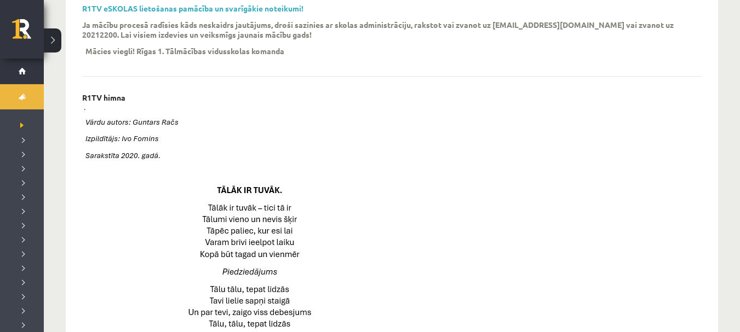
click at [51, 37] on button at bounding box center [53, 40] width 18 height 24
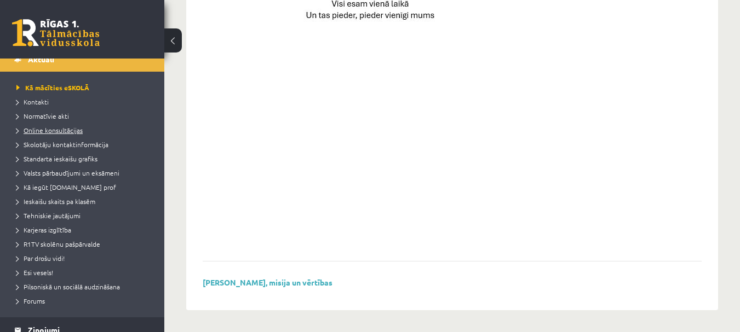
scroll to position [55, 0]
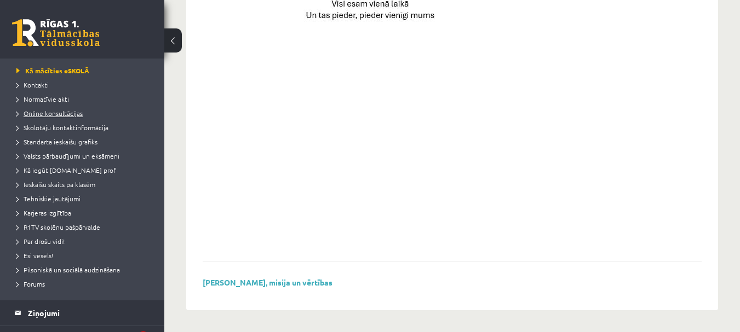
click at [67, 112] on span "Online konsultācijas" at bounding box center [49, 113] width 66 height 9
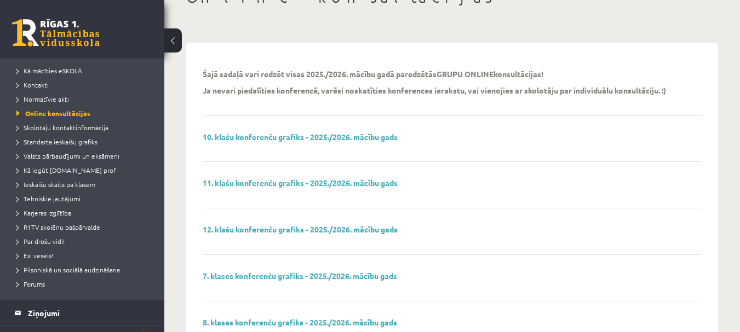
scroll to position [110, 0]
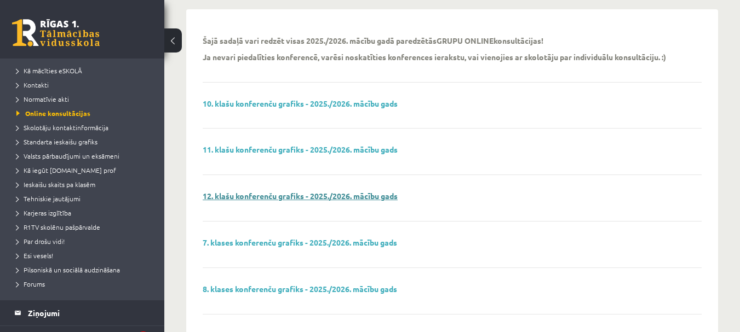
click at [317, 200] on link "12. klašu konferenču grafiks - 2025./2026. mācību gads" at bounding box center [300, 196] width 195 height 10
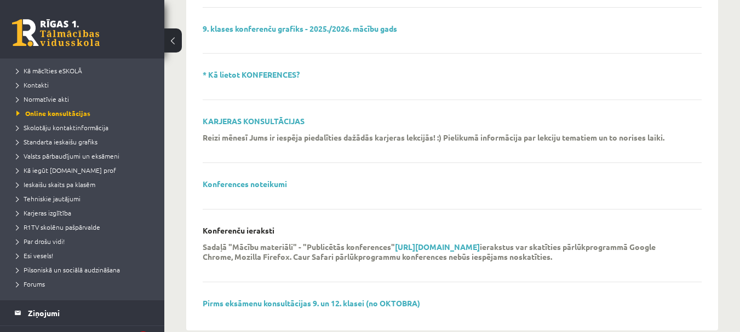
scroll to position [437, 0]
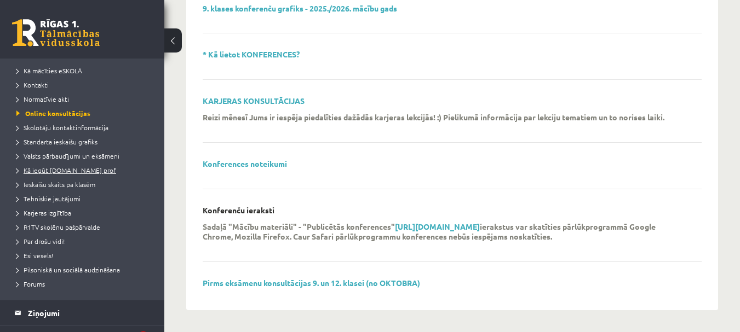
click at [50, 172] on span "Kā iegūt [DOMAIN_NAME] prof" at bounding box center [66, 170] width 100 height 9
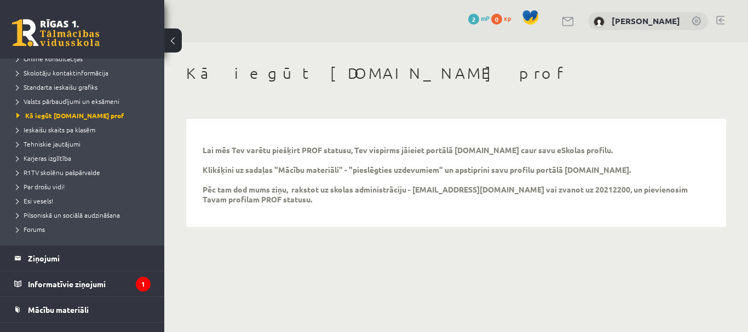
scroll to position [164, 0]
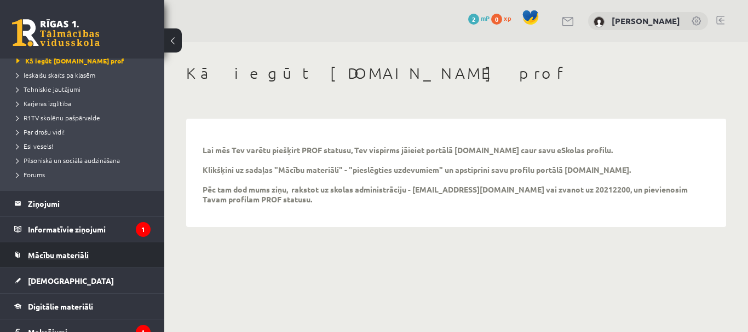
click at [107, 254] on link "Mācību materiāli" at bounding box center [82, 255] width 136 height 25
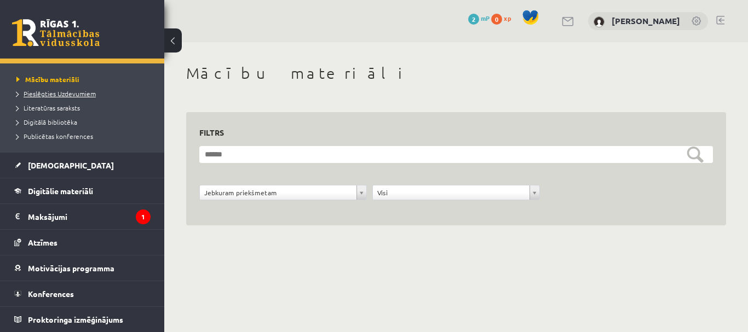
click at [93, 95] on span "Pieslēgties Uzdevumiem" at bounding box center [55, 93] width 79 height 9
click at [66, 96] on span "Pieslēgties Uzdevumiem" at bounding box center [59, 93] width 87 height 9
